Goal: Task Accomplishment & Management: Use online tool/utility

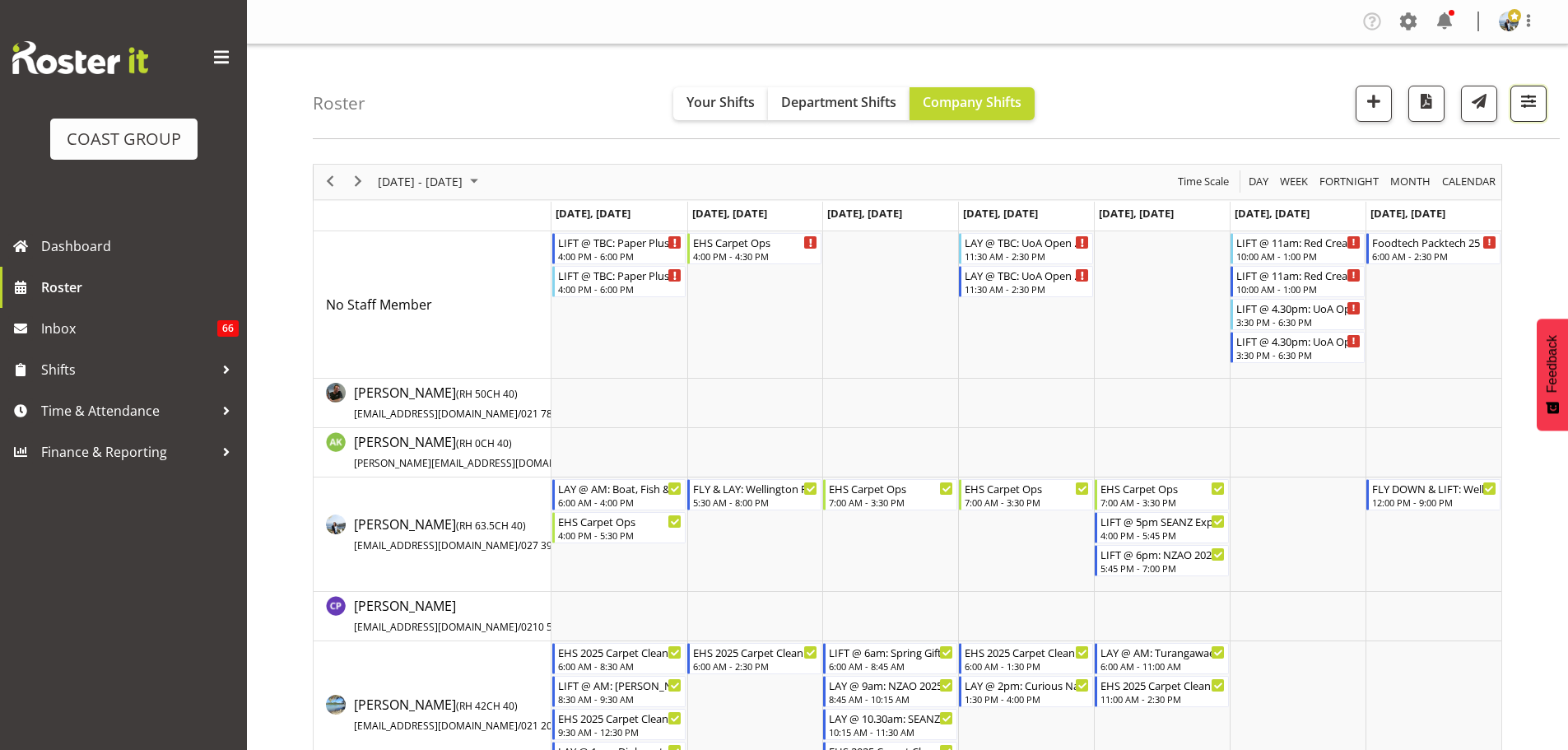
click at [1526, 112] on span "button" at bounding box center [1528, 101] width 22 height 22
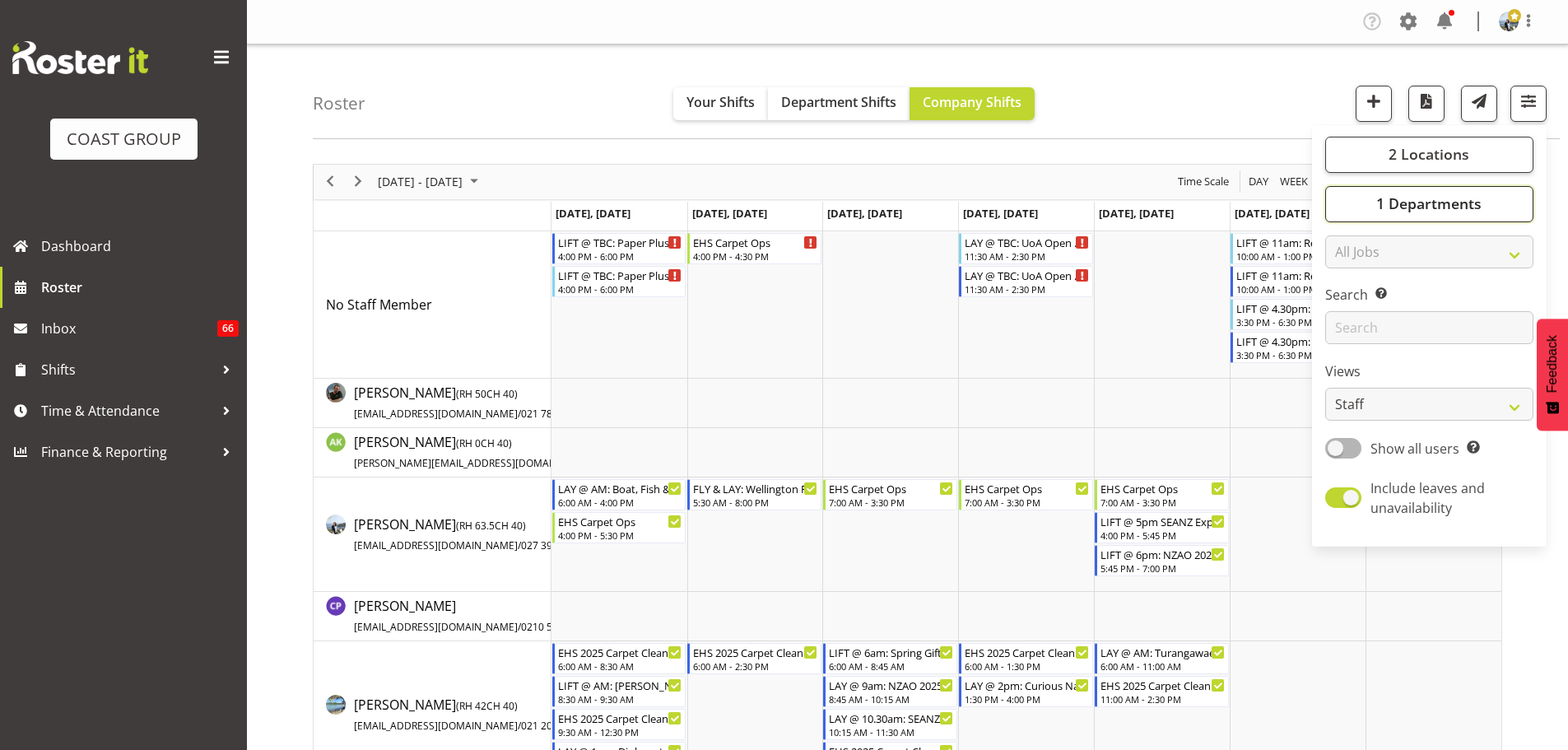
click at [1467, 191] on button "1 Departments" at bounding box center [1429, 204] width 209 height 36
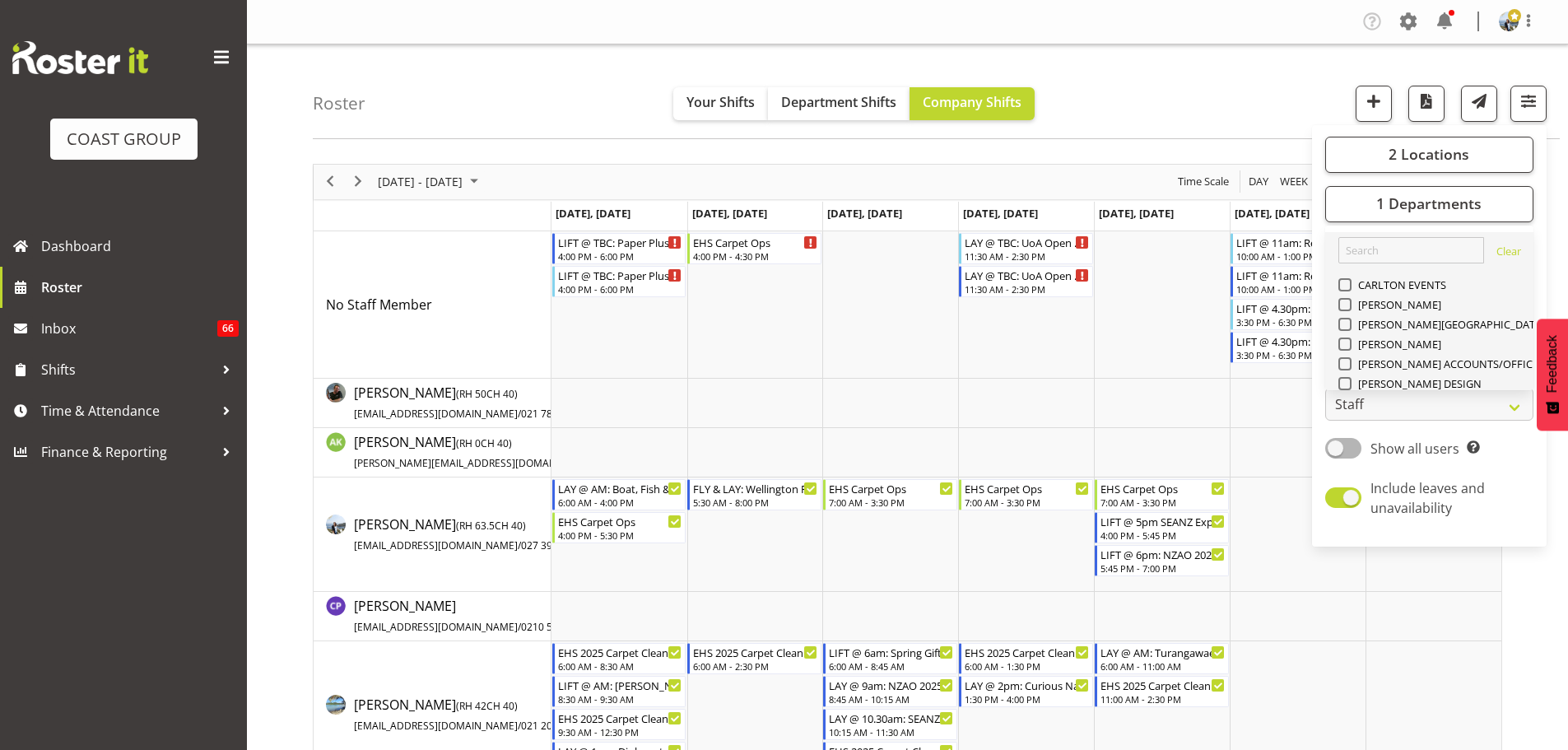
click at [1415, 713] on span "EHS AKL PANEL" at bounding box center [1393, 719] width 83 height 14
click at [1349, 713] on input "EHS AKL PANEL" at bounding box center [1343, 718] width 11 height 11
checkbox input "true"
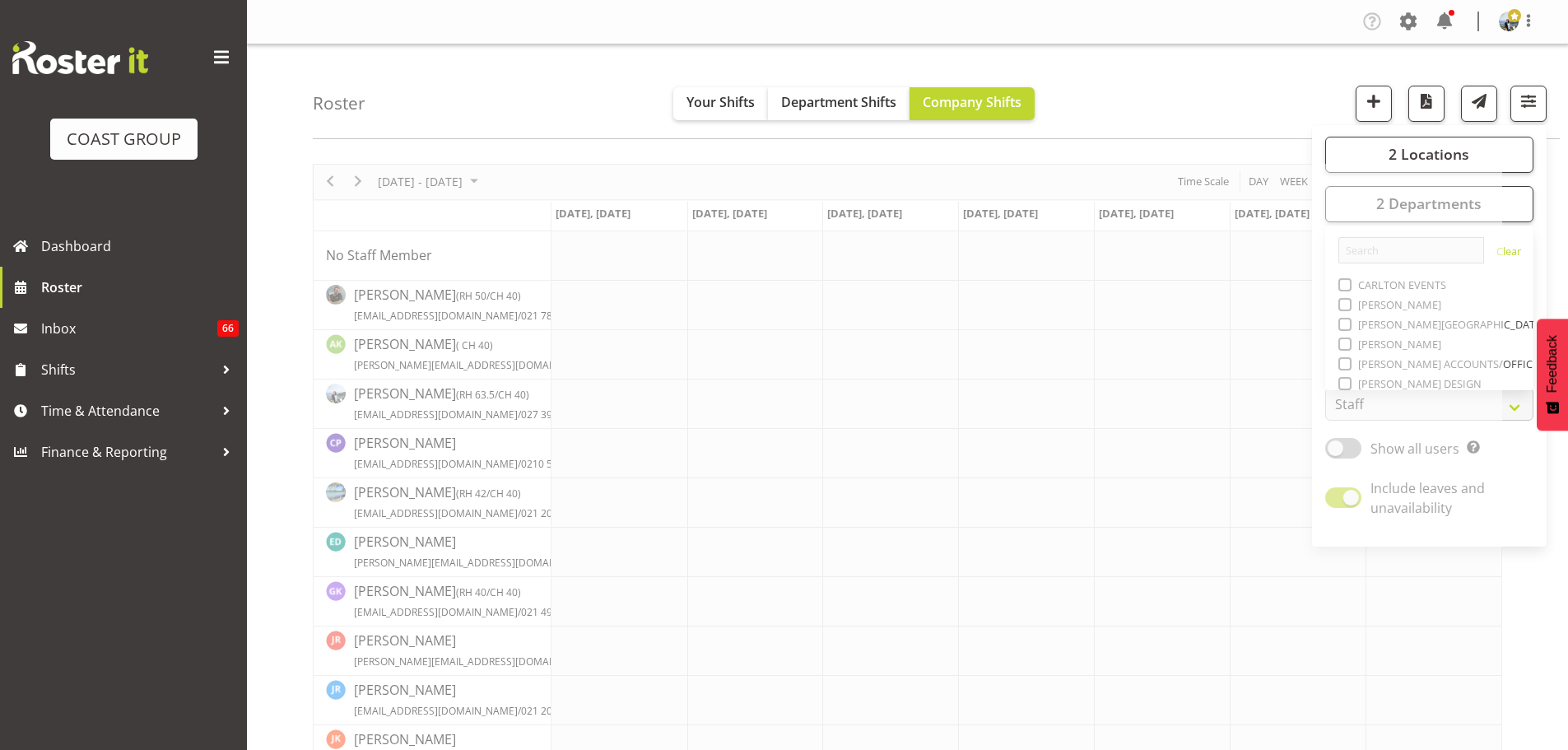
click at [1232, 94] on div "Roster Your Shifts Department Shifts Company Shifts 2 Locations Clear CARLTON E…" at bounding box center [935, 91] width 1247 height 95
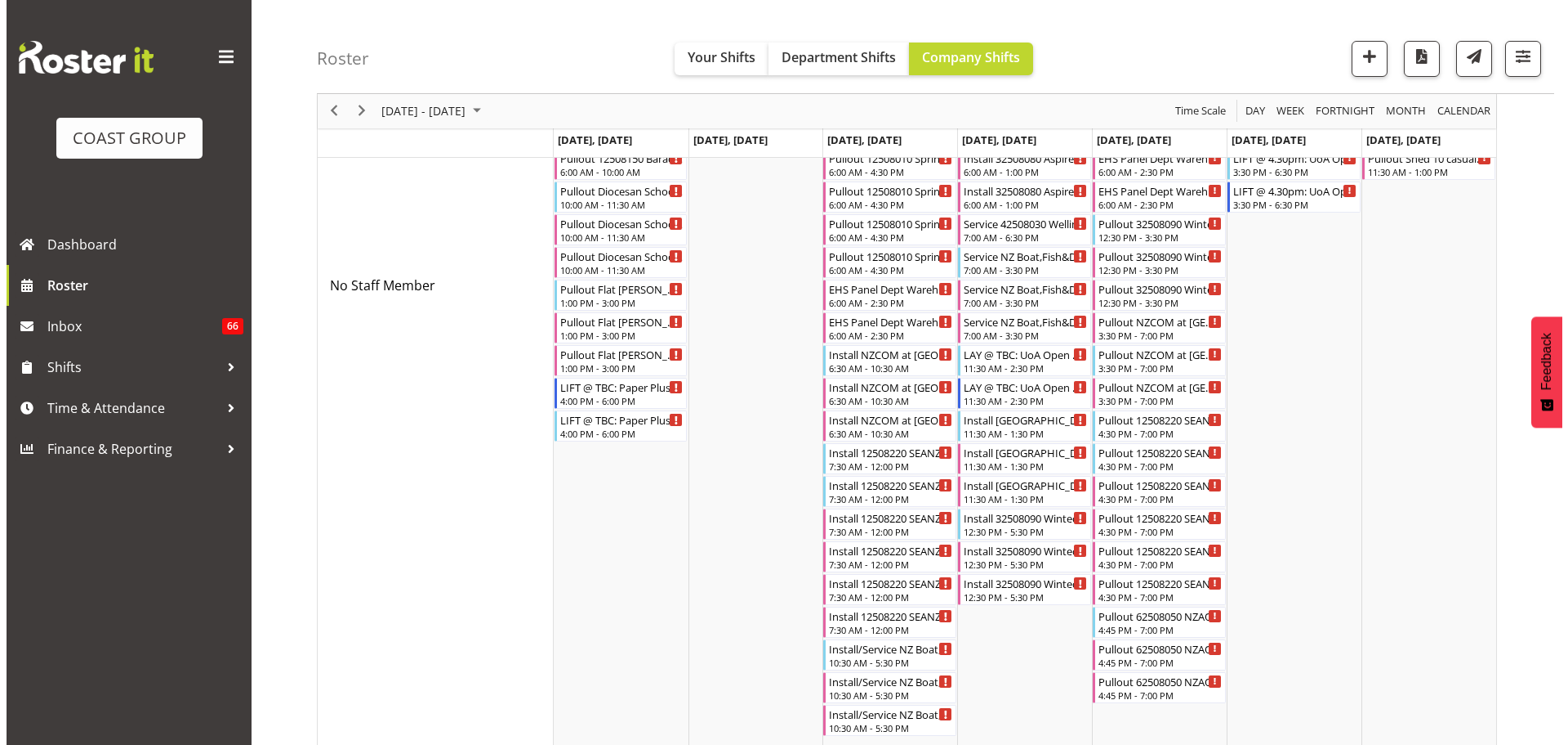
scroll to position [818, 0]
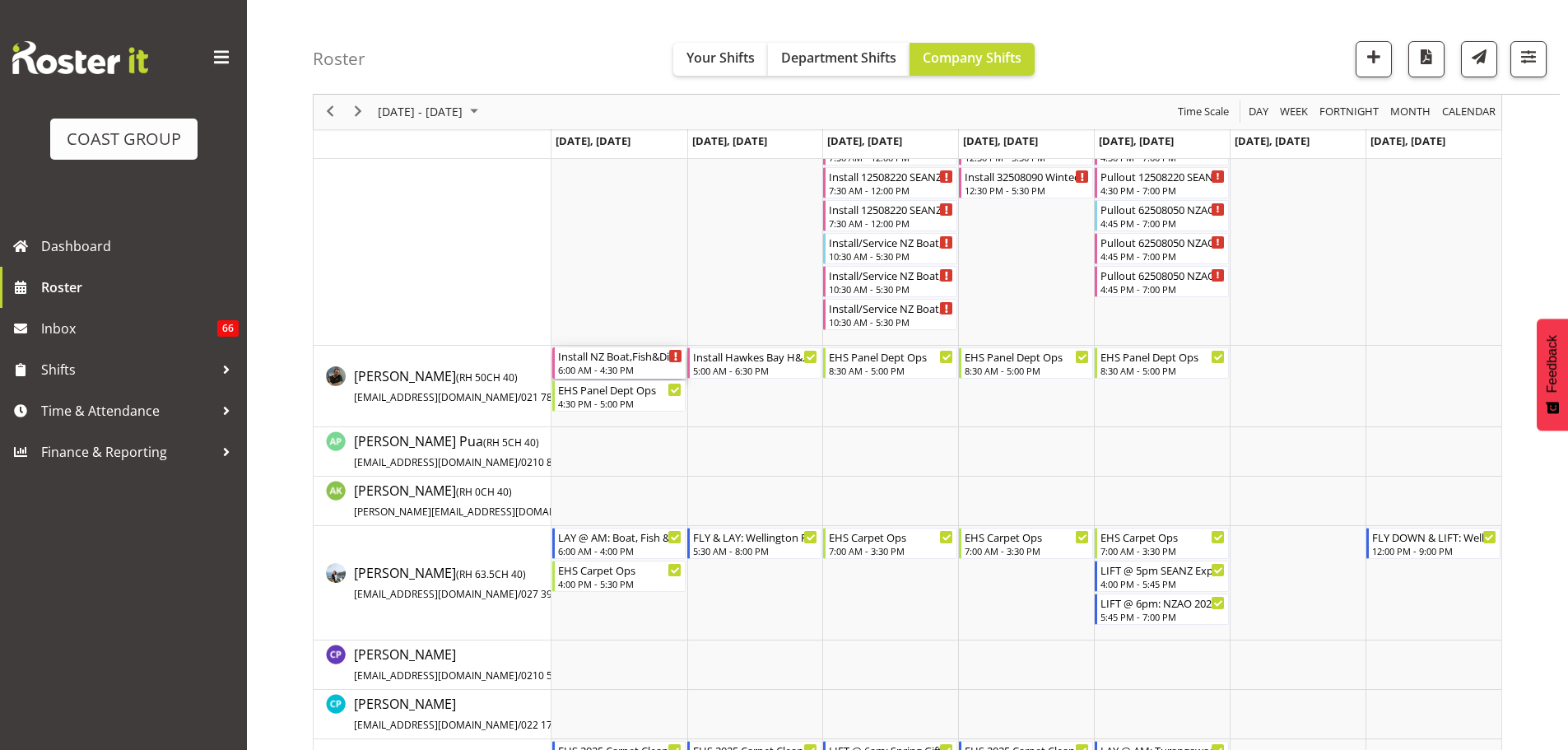
click at [628, 366] on div "6:00 AM - 4:30 PM" at bounding box center [620, 369] width 125 height 14
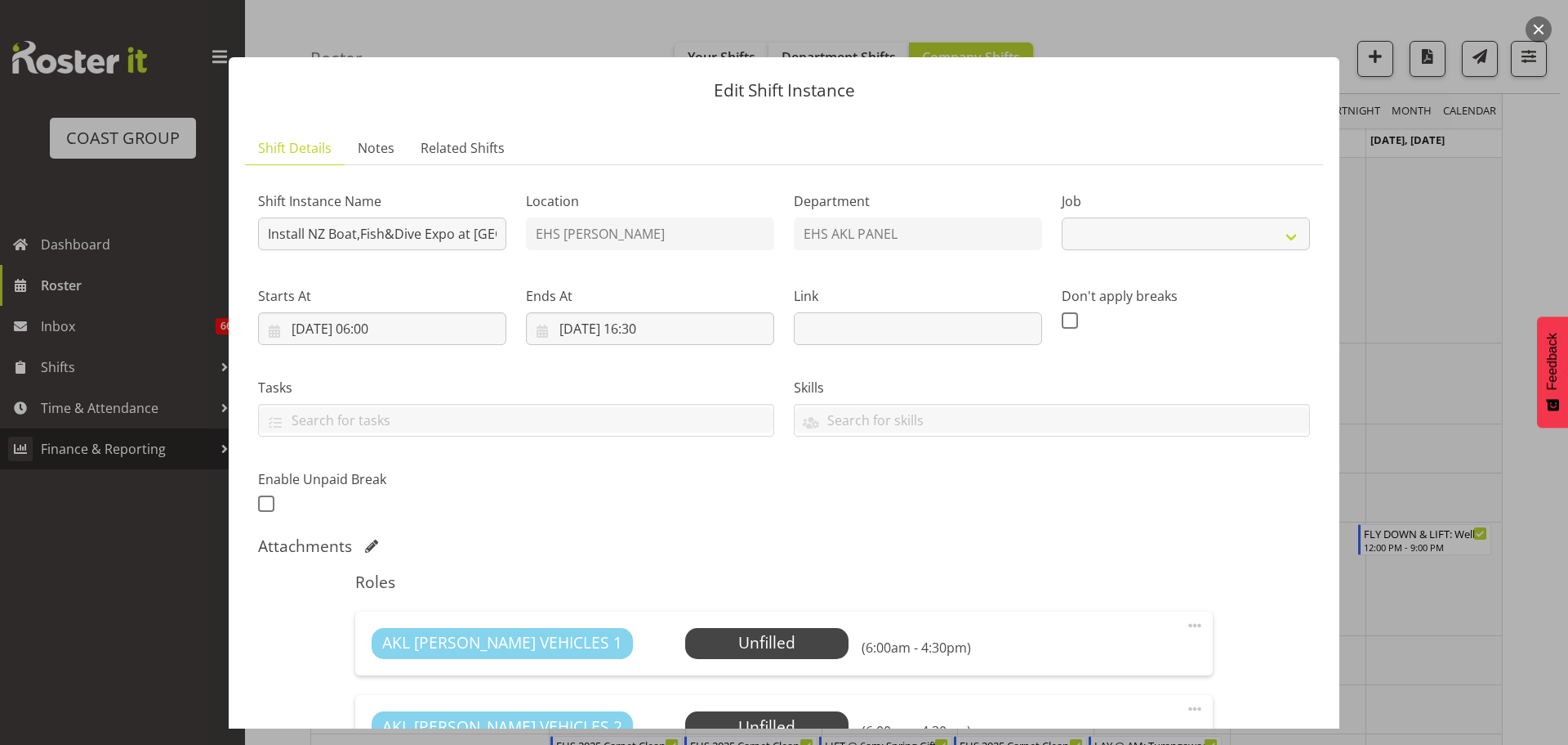
select select "9138"
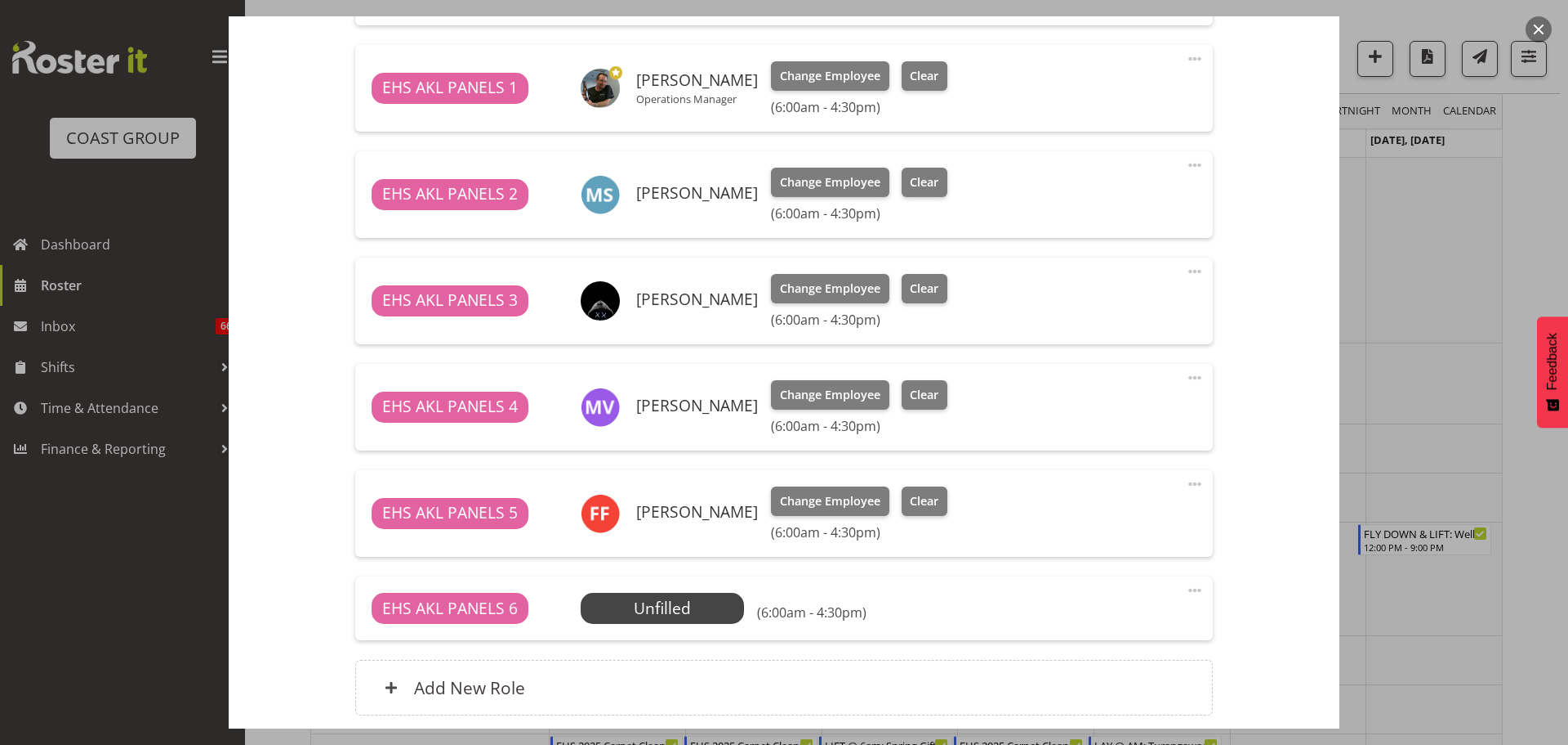
click at [1504, 626] on div at bounding box center [784, 372] width 1568 height 745
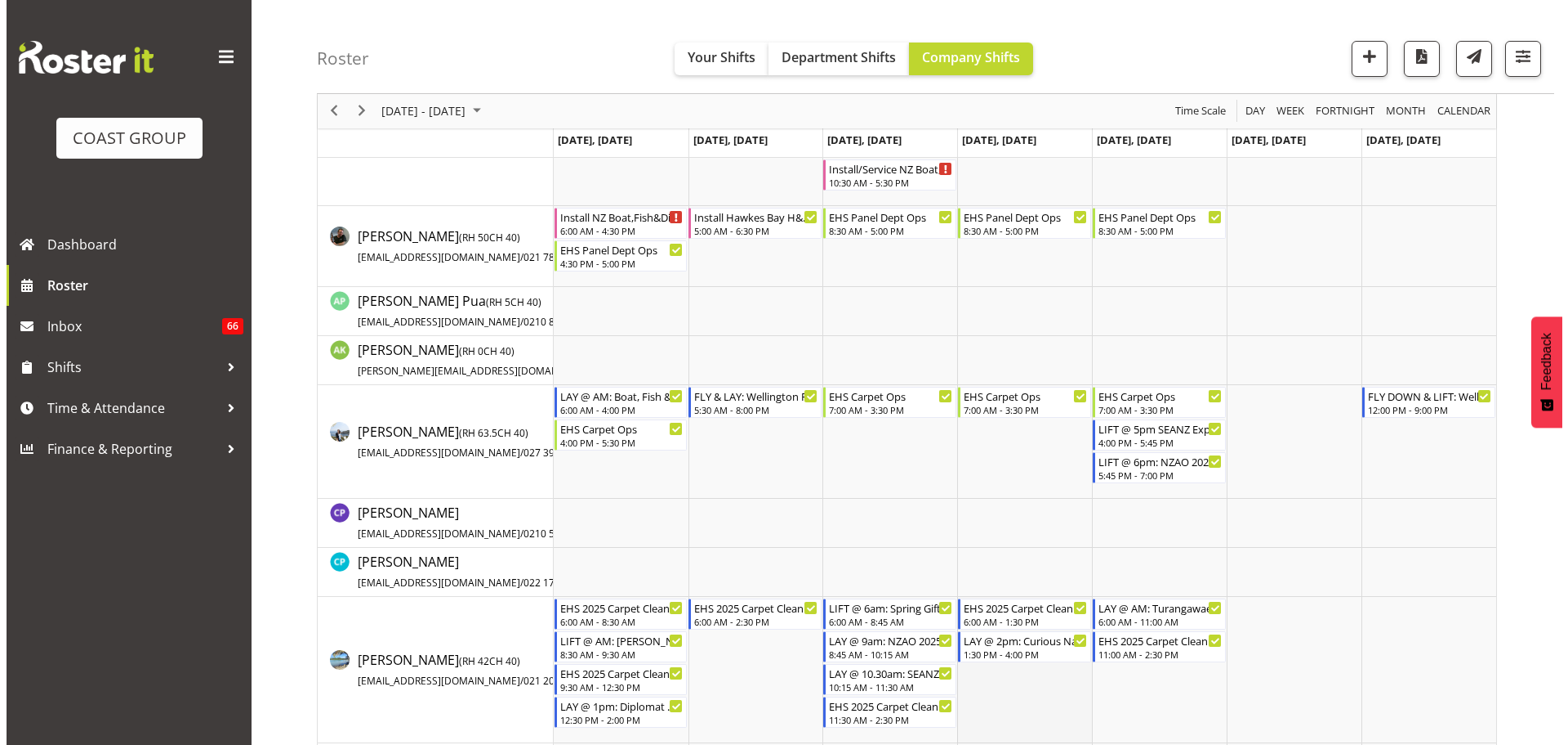
scroll to position [1062, 0]
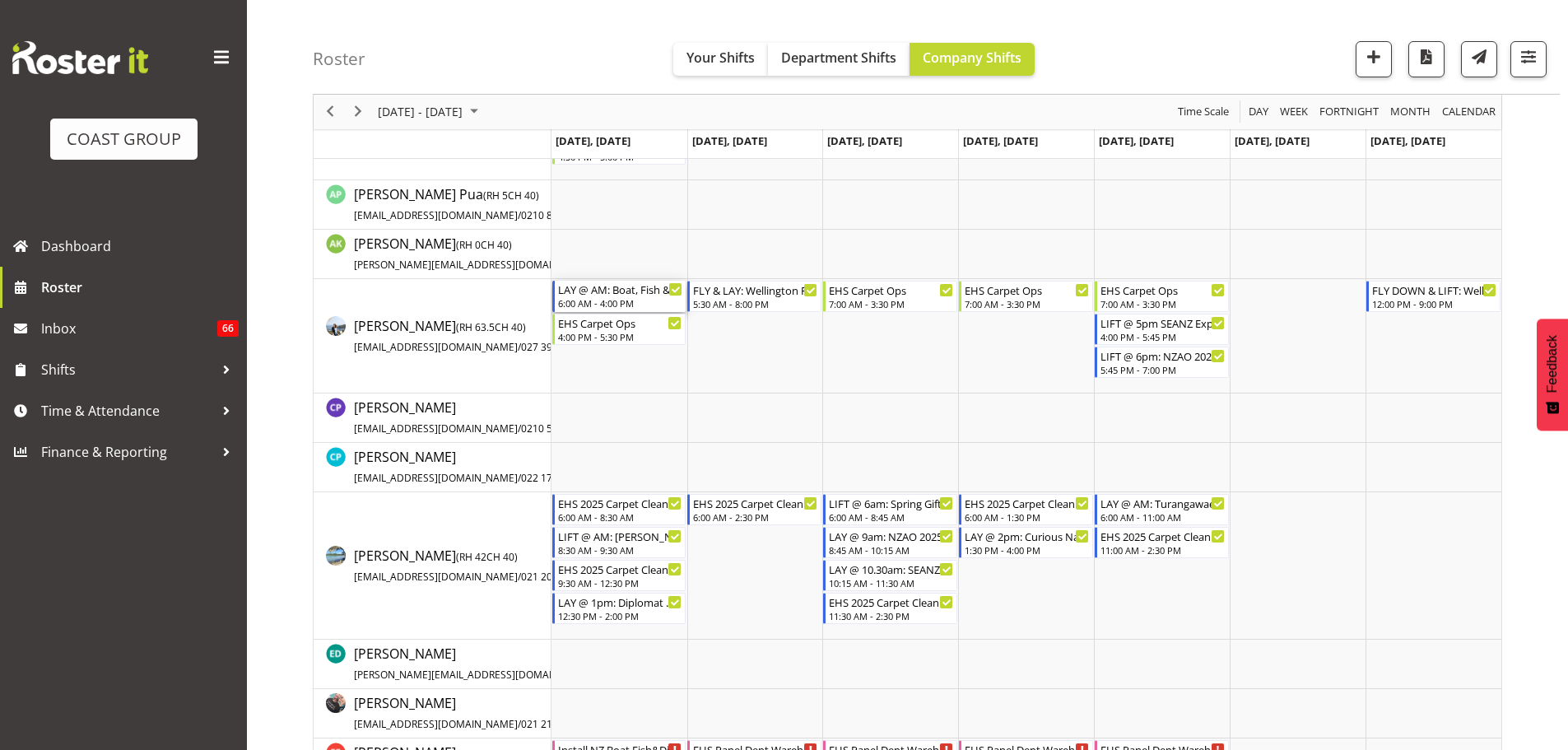
click at [635, 308] on div "6:00 AM - 4:00 PM" at bounding box center [620, 302] width 125 height 14
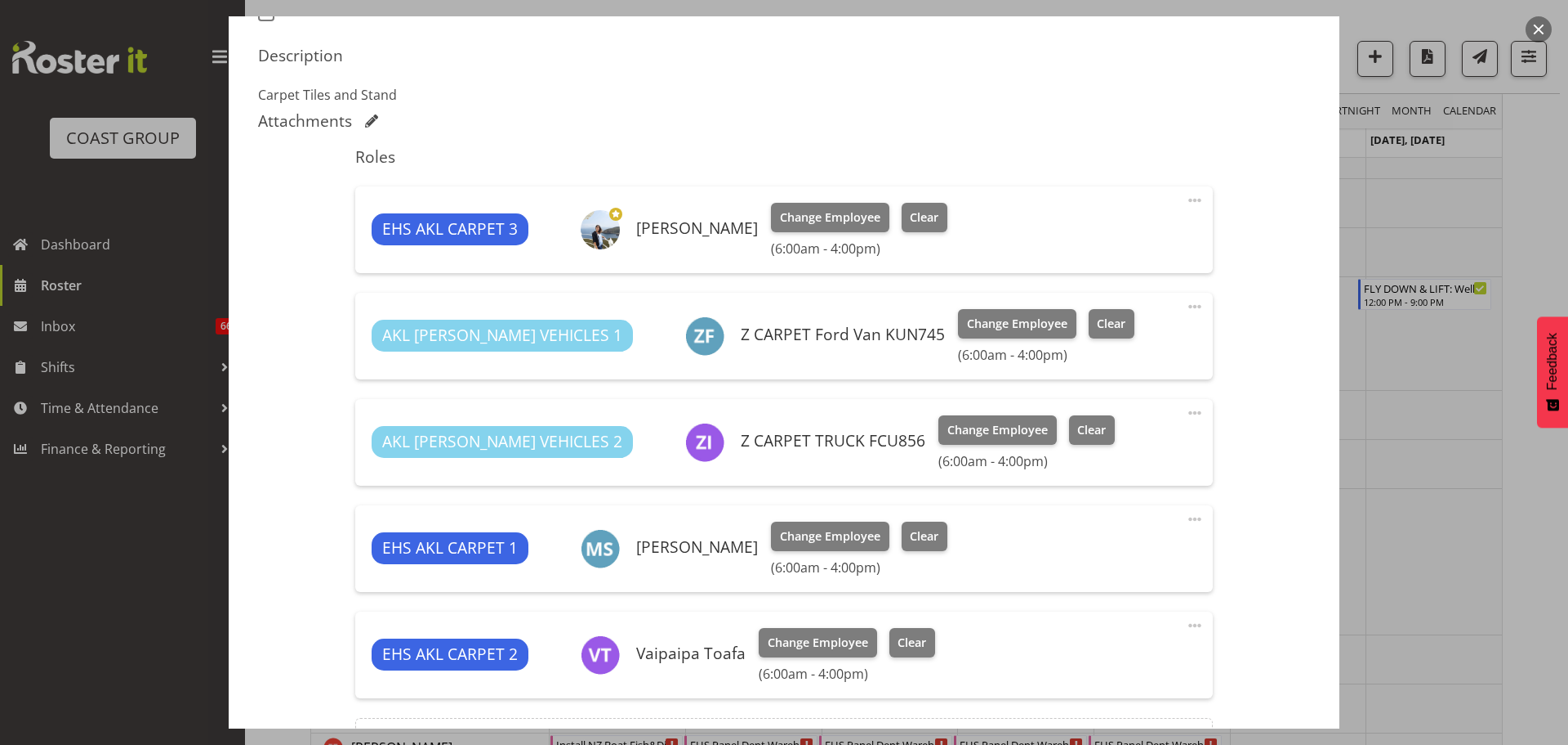
select select "9138"
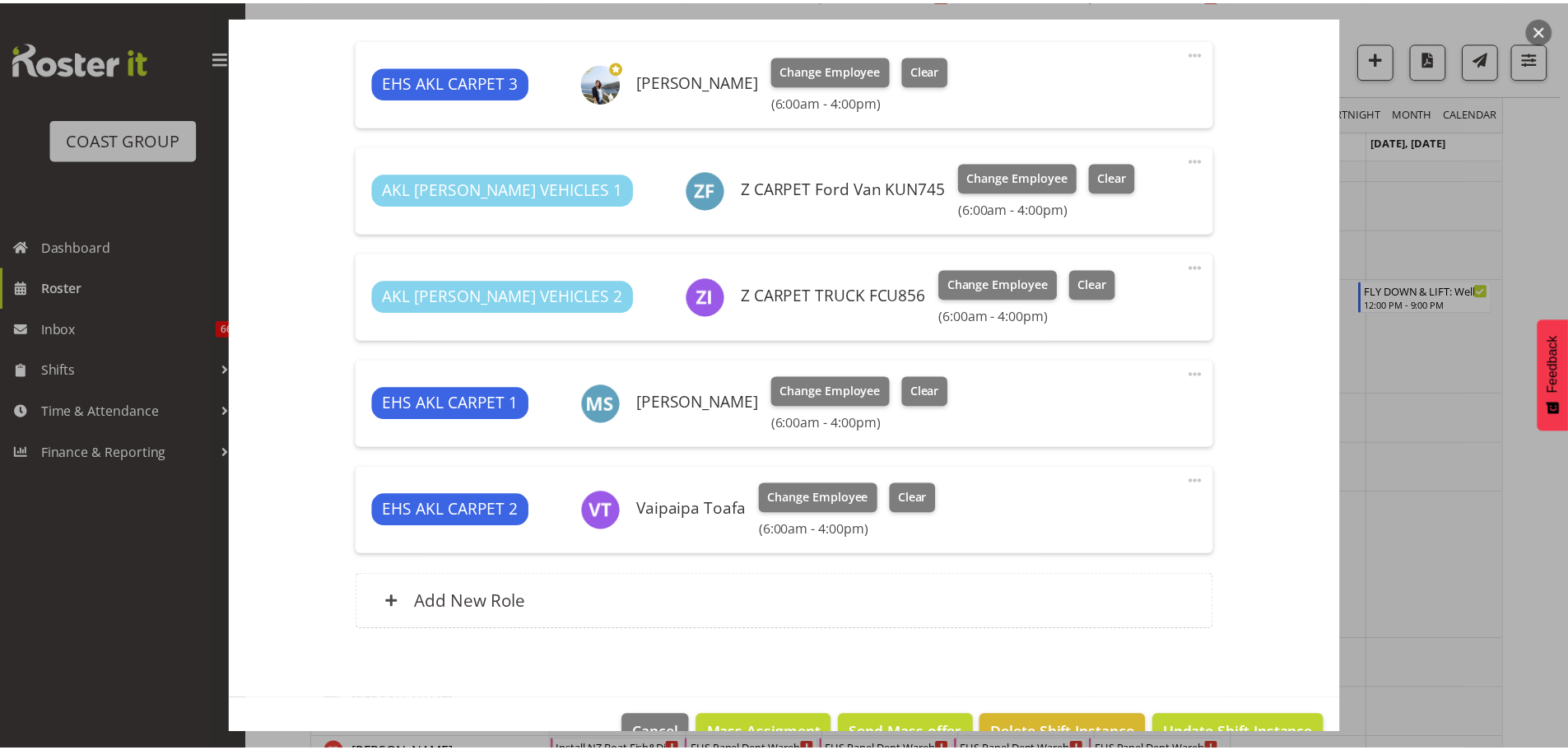
scroll to position [658, 0]
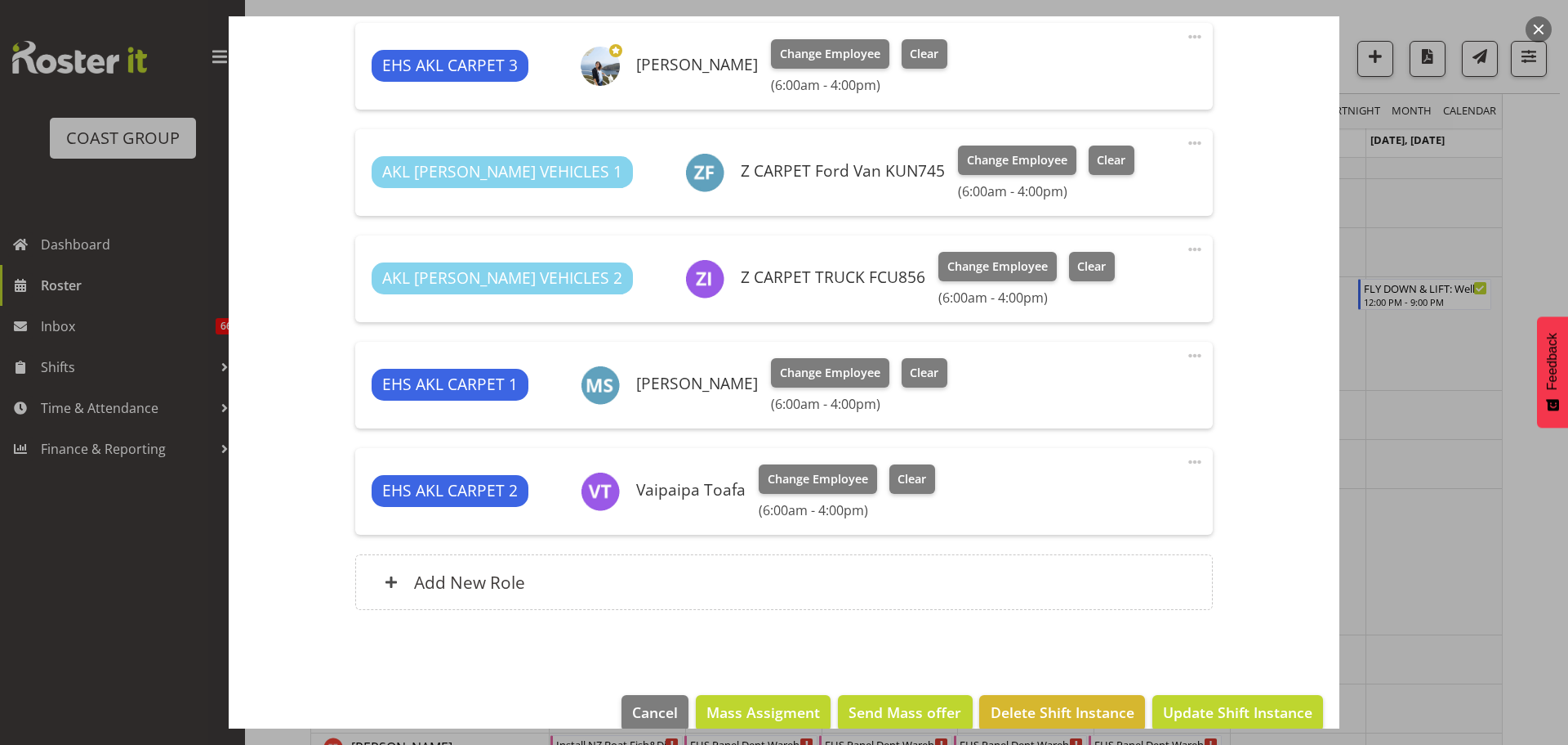
click at [1507, 576] on div at bounding box center [784, 372] width 1568 height 745
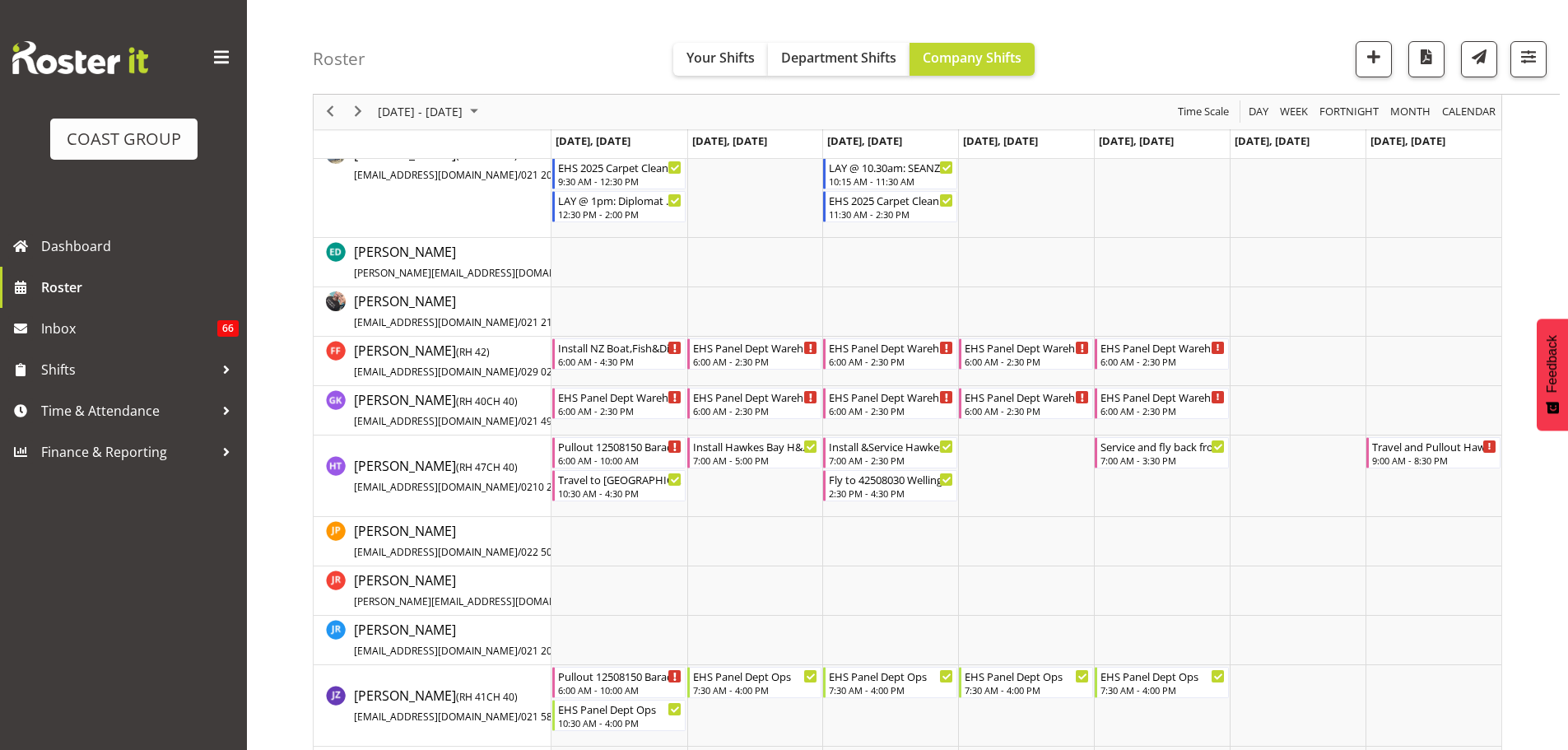
scroll to position [1481, 0]
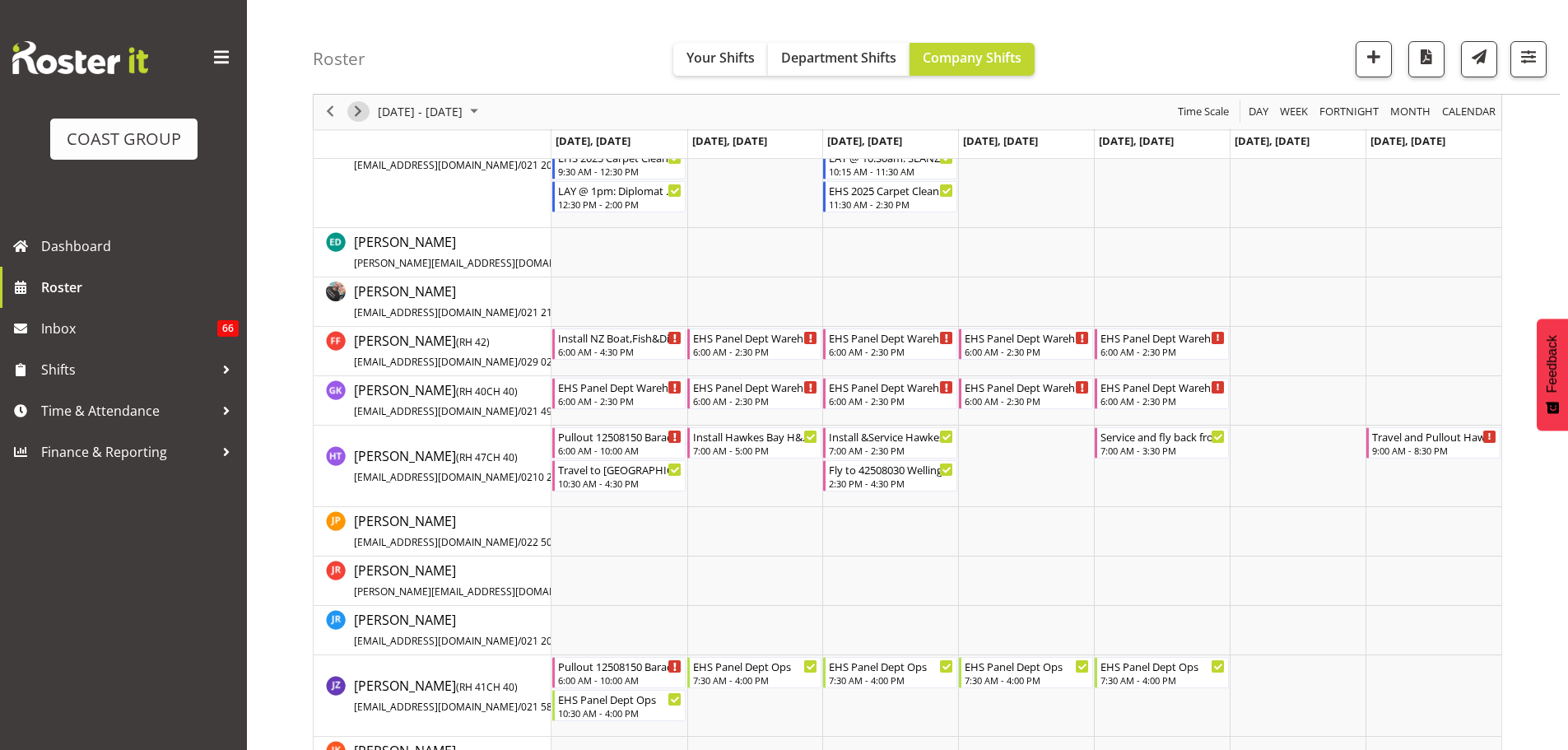
drag, startPoint x: 355, startPoint y: 114, endPoint x: 355, endPoint y: 178, distance: 64.0
click at [355, 114] on span "Next" at bounding box center [358, 112] width 20 height 21
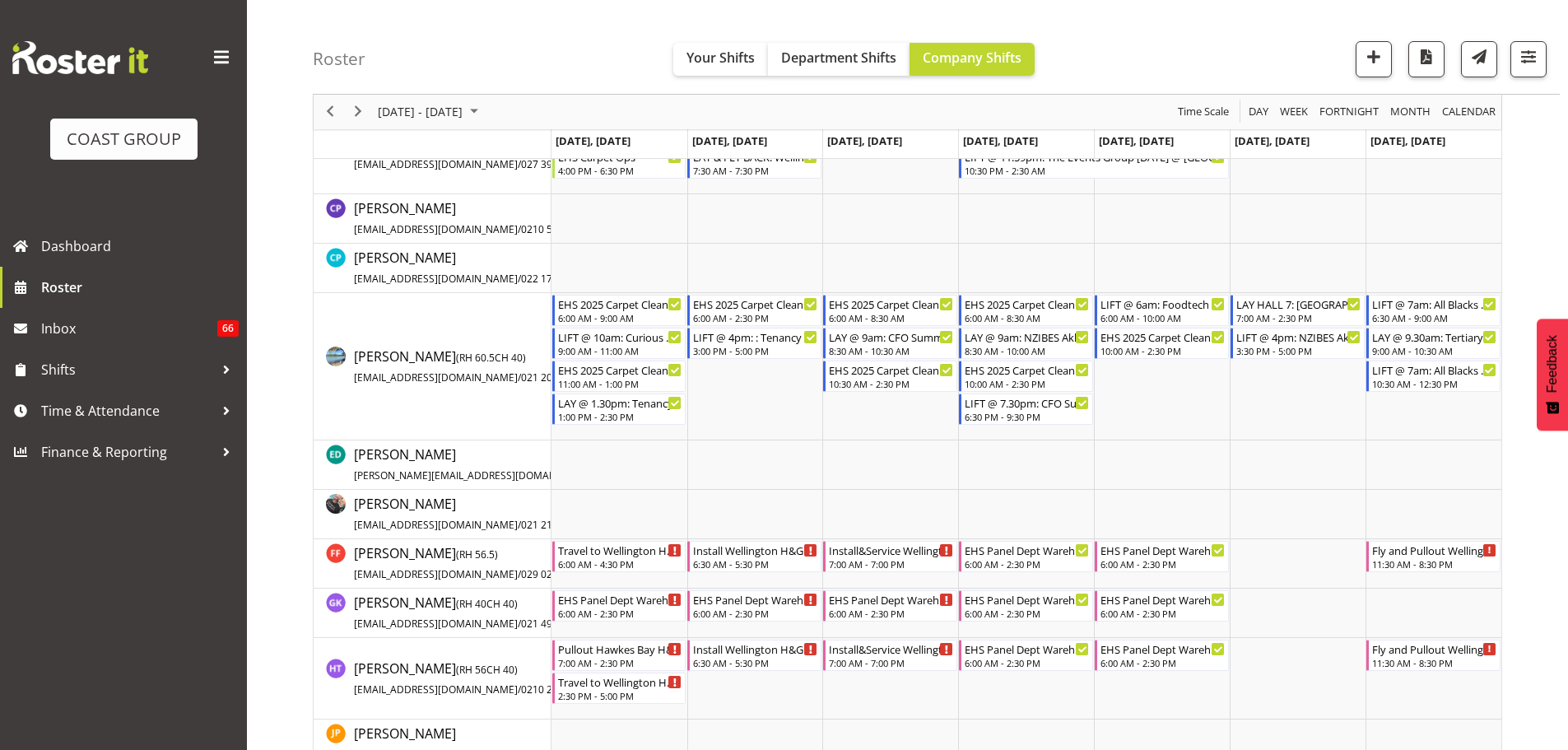
scroll to position [1563, 0]
